Goal: Find specific page/section: Find specific page/section

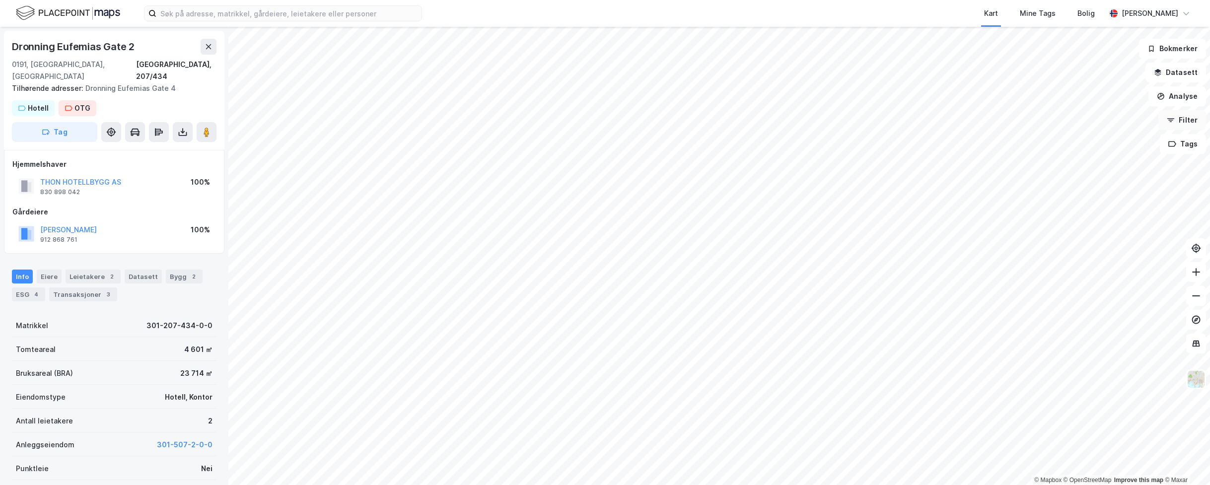
click at [1190, 121] on button "Filter" at bounding box center [1182, 120] width 48 height 20
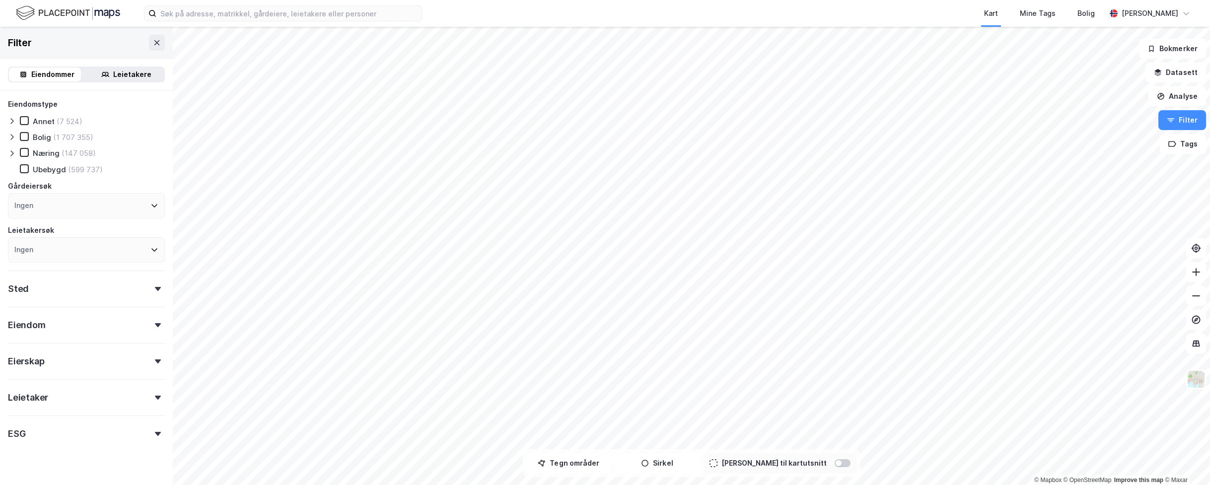
click at [75, 203] on div "Ingen" at bounding box center [86, 205] width 157 height 25
click at [75, 231] on input at bounding box center [92, 232] width 130 height 13
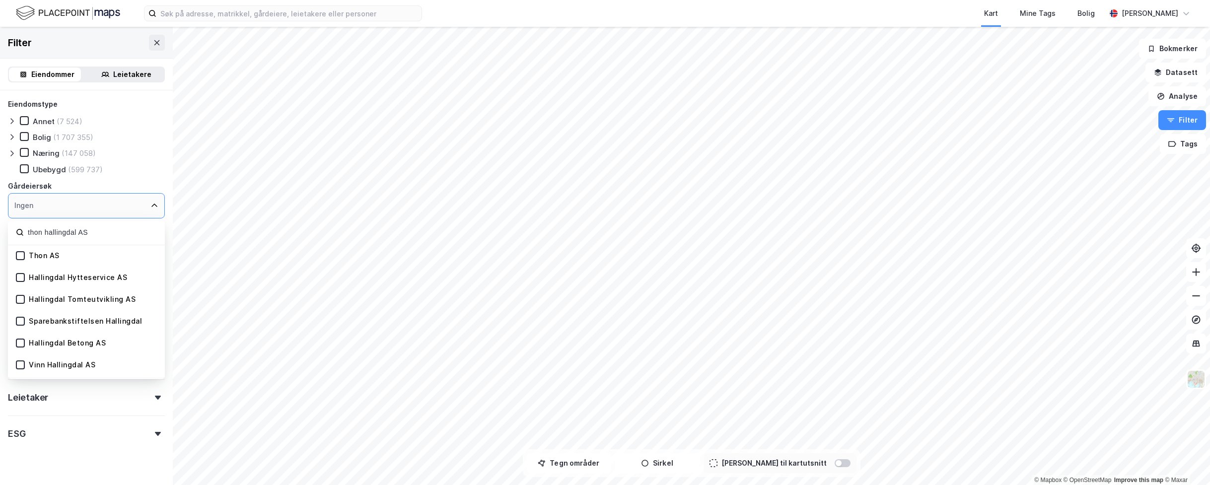
type input "thon hallingdal AS"
drag, startPoint x: 91, startPoint y: 232, endPoint x: -4, endPoint y: 232, distance: 95.3
click at [0, 232] on html "Kart Mine Tags Bolig Erling Fiske © Mapbox © OpenStreetMap Improve this map © M…" at bounding box center [605, 242] width 1210 height 485
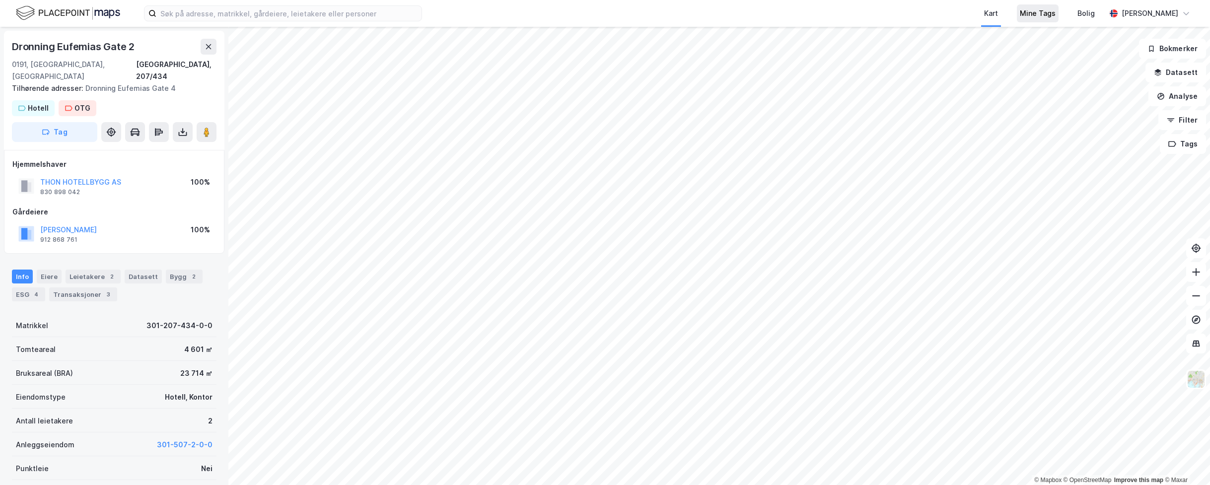
click at [1059, 15] on div "Mine Tags" at bounding box center [1038, 13] width 42 height 18
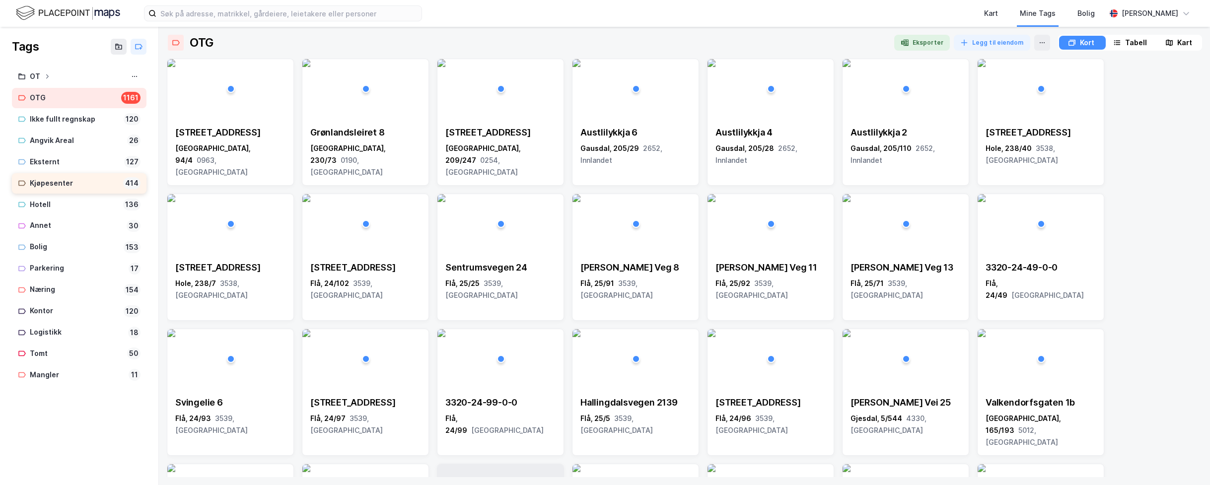
click at [62, 184] on div "Kjøpesenter" at bounding box center [74, 183] width 89 height 12
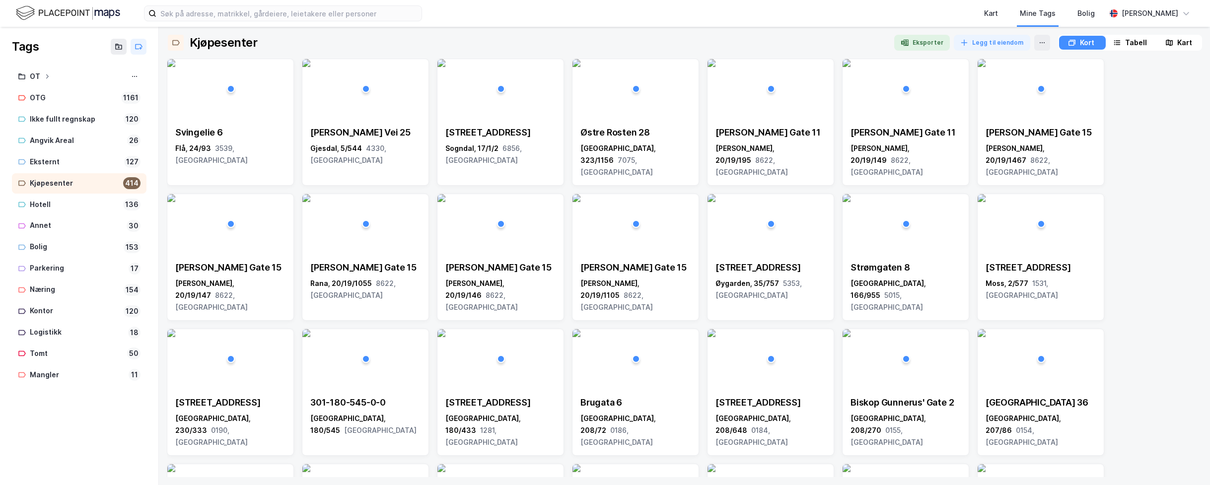
click at [1180, 42] on div "Kart" at bounding box center [1184, 43] width 15 height 12
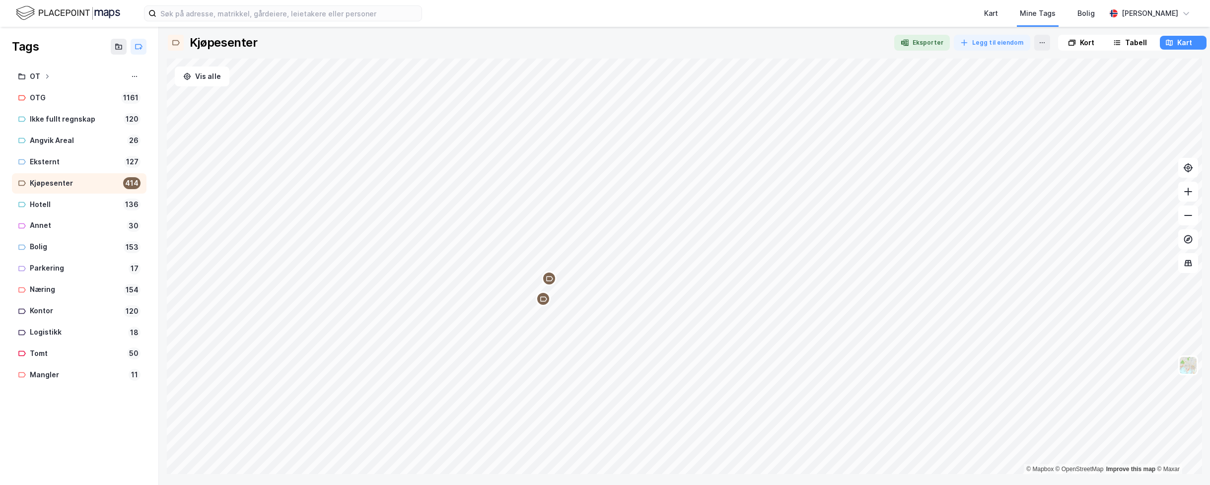
click at [543, 304] on div "Map marker" at bounding box center [543, 298] width 15 height 15
